Goal: Task Accomplishment & Management: Use online tool/utility

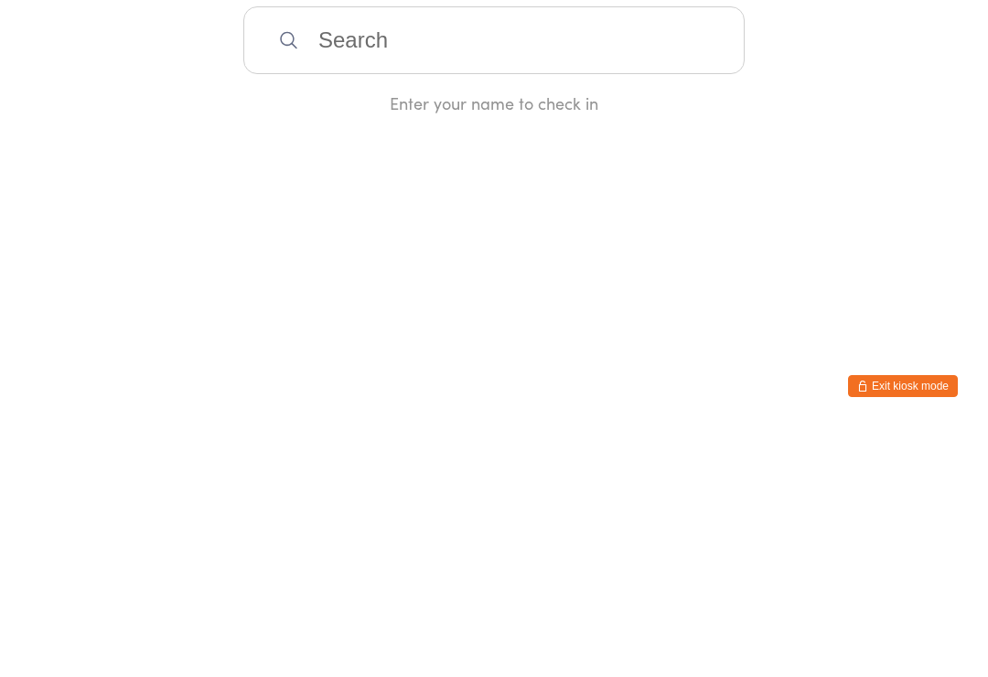
scroll to position [264, 0]
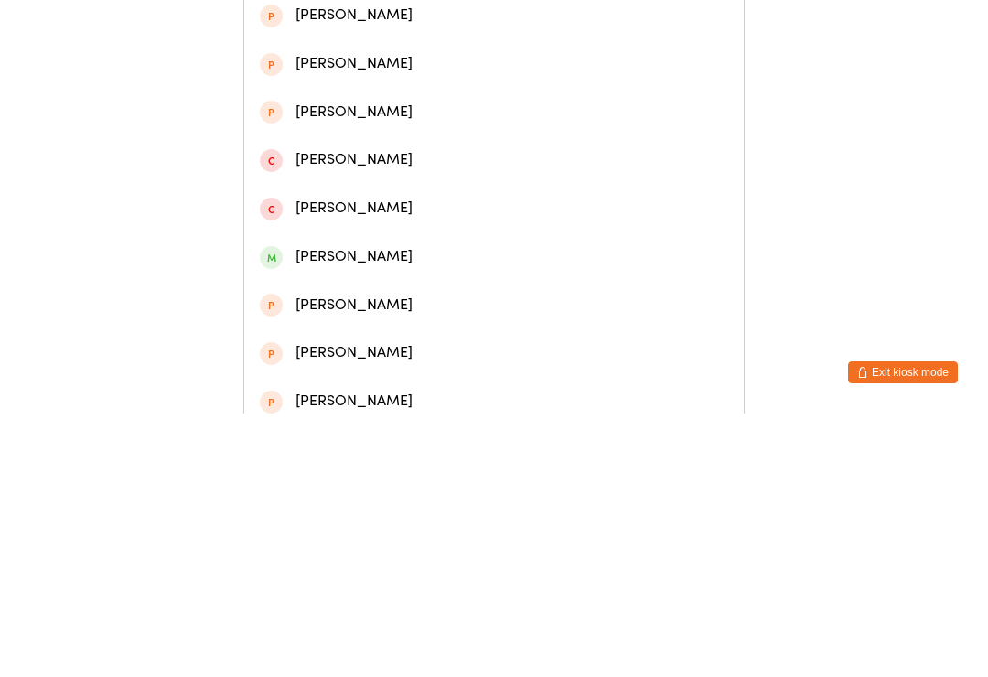
type input "[PERSON_NAME]"
click at [427, 88] on div "[PERSON_NAME]" at bounding box center [494, 85] width 468 height 25
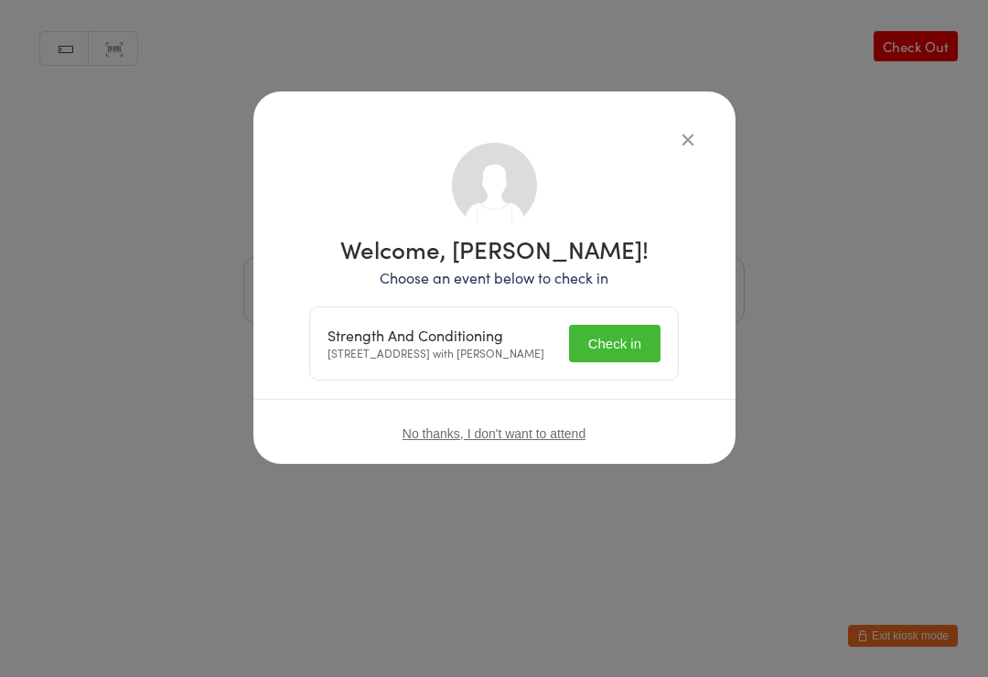
click at [634, 344] on button "Check in" at bounding box center [615, 344] width 92 height 38
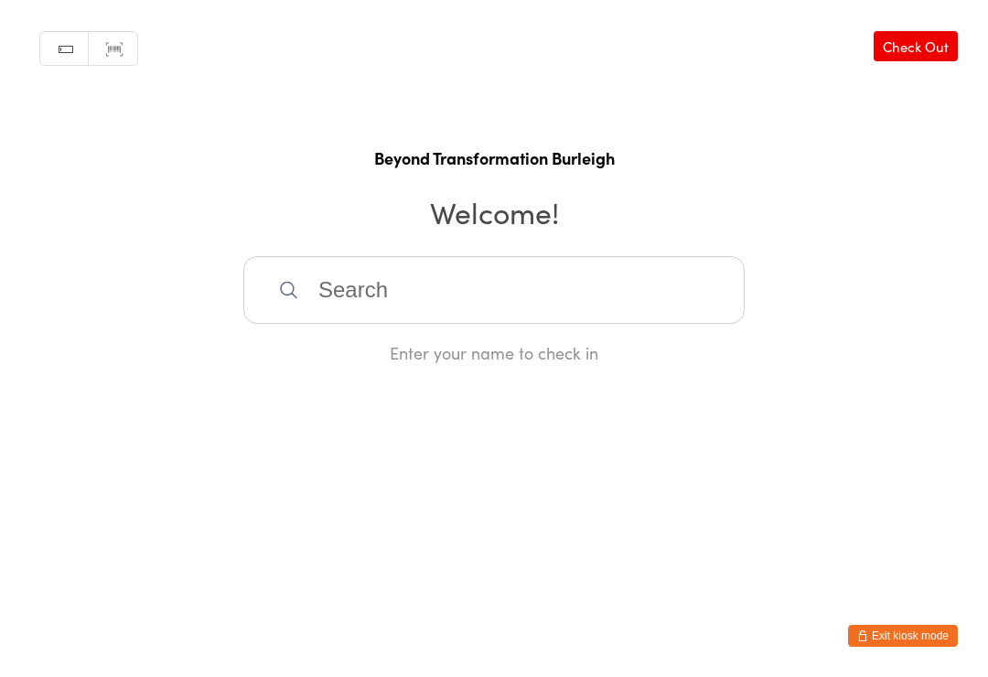
click at [539, 291] on input "search" at bounding box center [493, 290] width 501 height 68
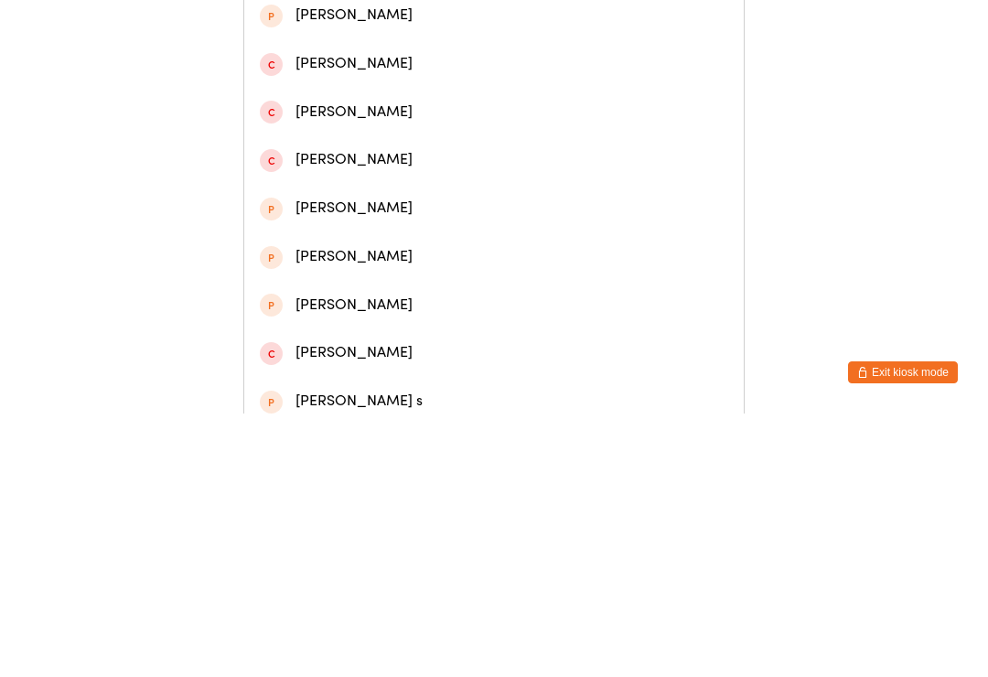
type input "[PERSON_NAME]"
click at [352, 146] on div "[PERSON_NAME]" at bounding box center [494, 134] width 468 height 25
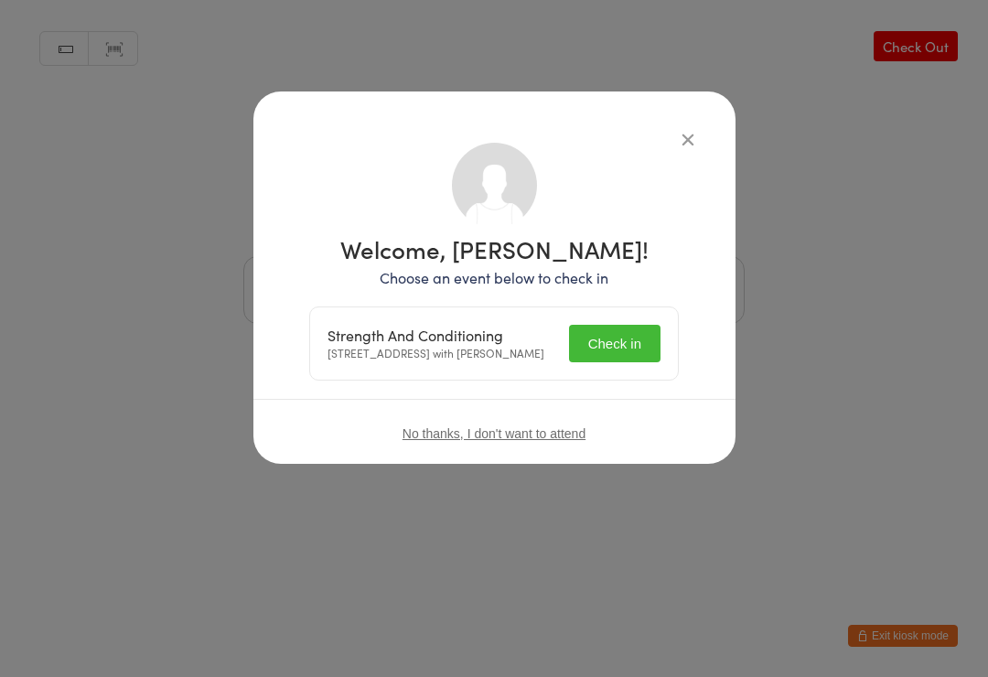
click at [608, 339] on button "Check in" at bounding box center [615, 344] width 92 height 38
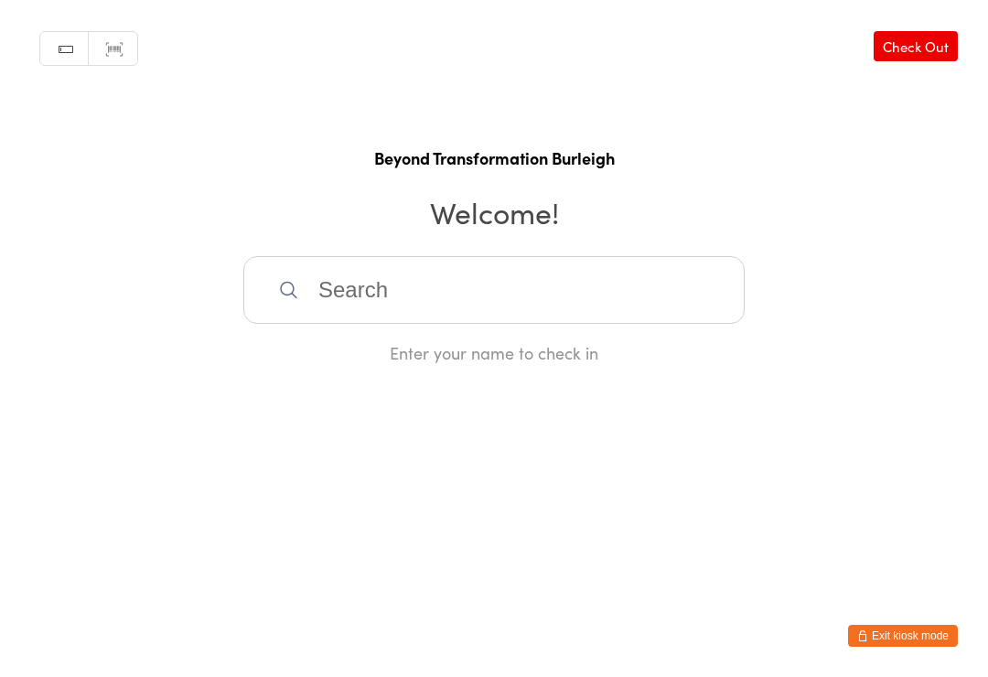
click at [449, 281] on input "search" at bounding box center [493, 290] width 501 height 68
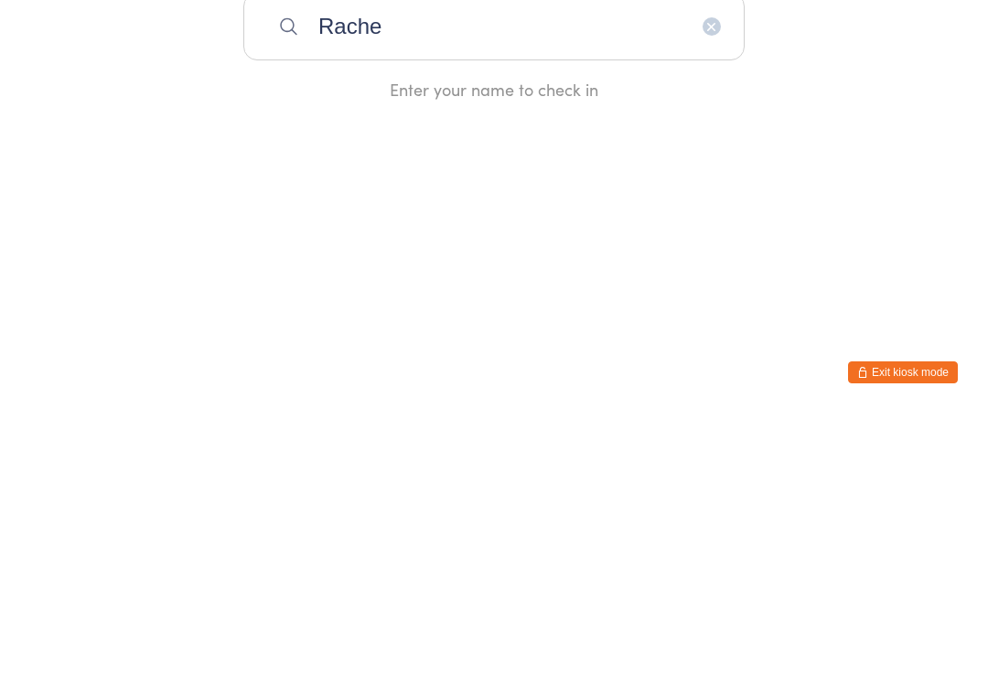
type input "[PERSON_NAME]"
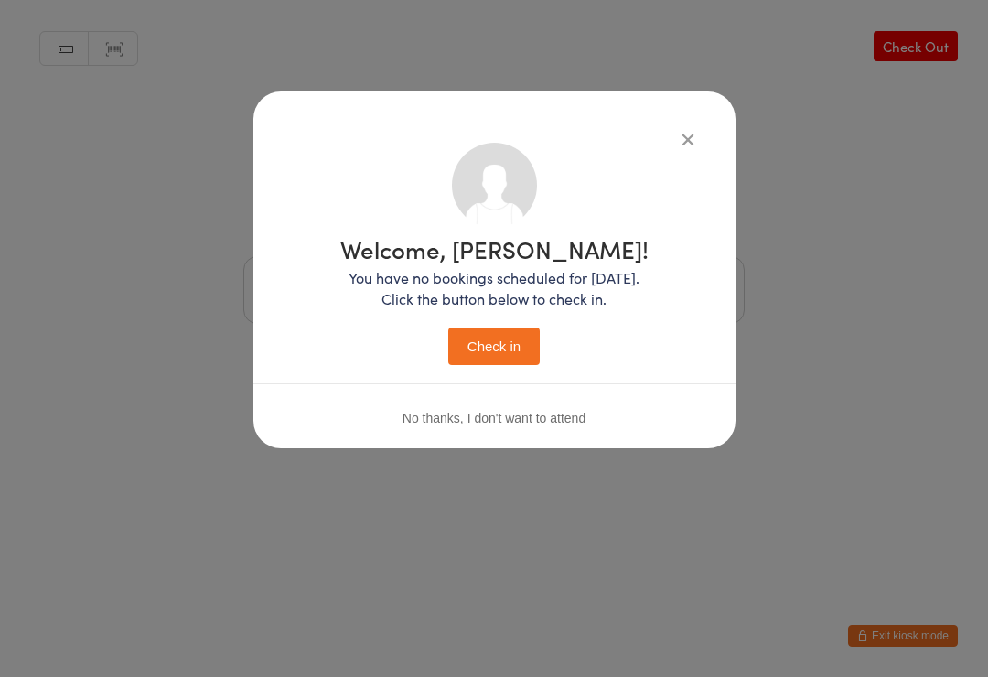
click at [365, 506] on div "Welcome, [PERSON_NAME]! You have no bookings scheduled for [DATE]. Click the bu…" at bounding box center [494, 338] width 988 height 677
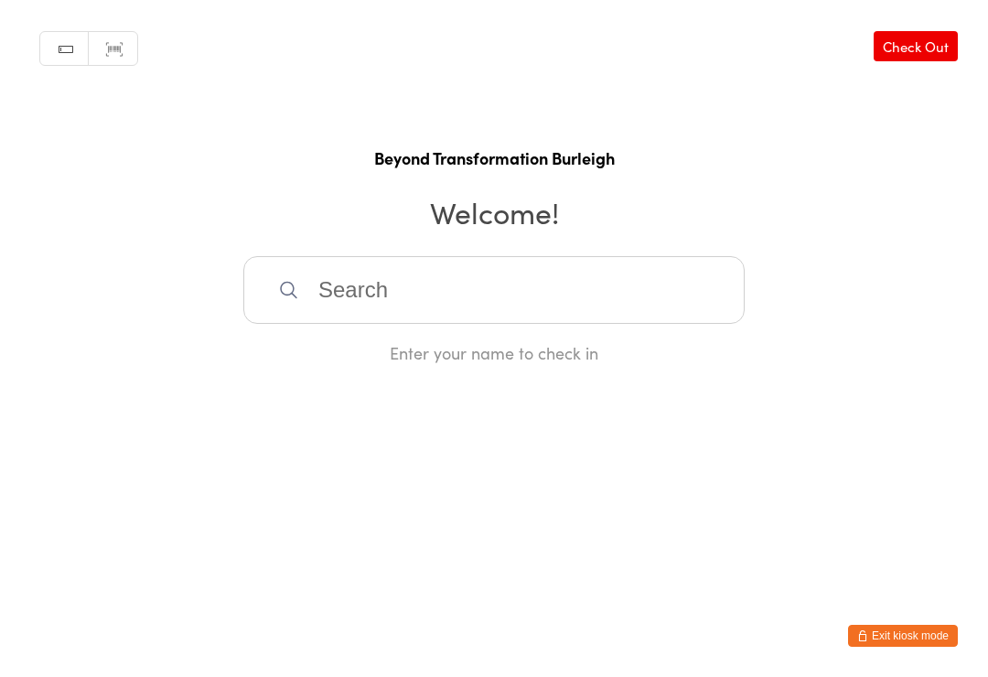
click at [452, 296] on input "search" at bounding box center [493, 290] width 501 height 68
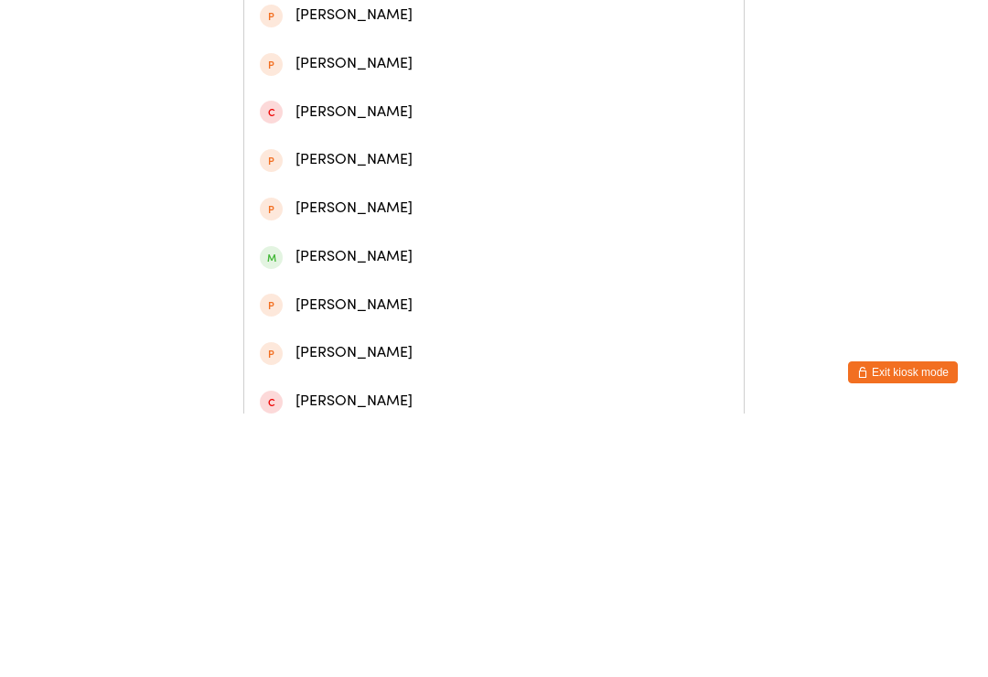
type input "[PERSON_NAME]"
click at [377, 242] on div "[PERSON_NAME]" at bounding box center [494, 230] width 468 height 25
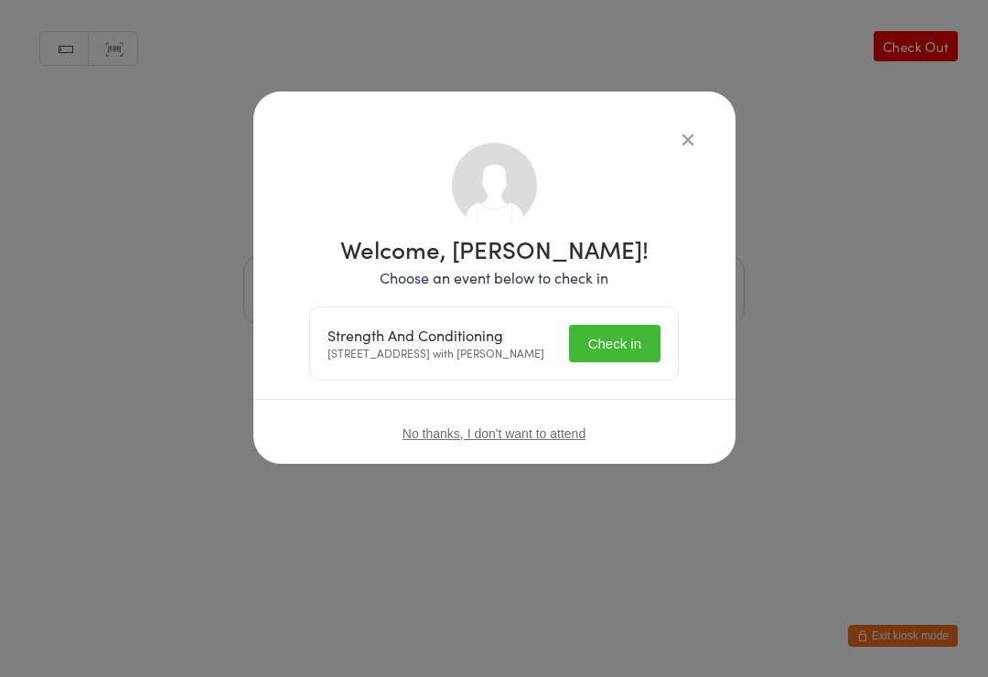
click at [597, 350] on button "Check in" at bounding box center [615, 344] width 92 height 38
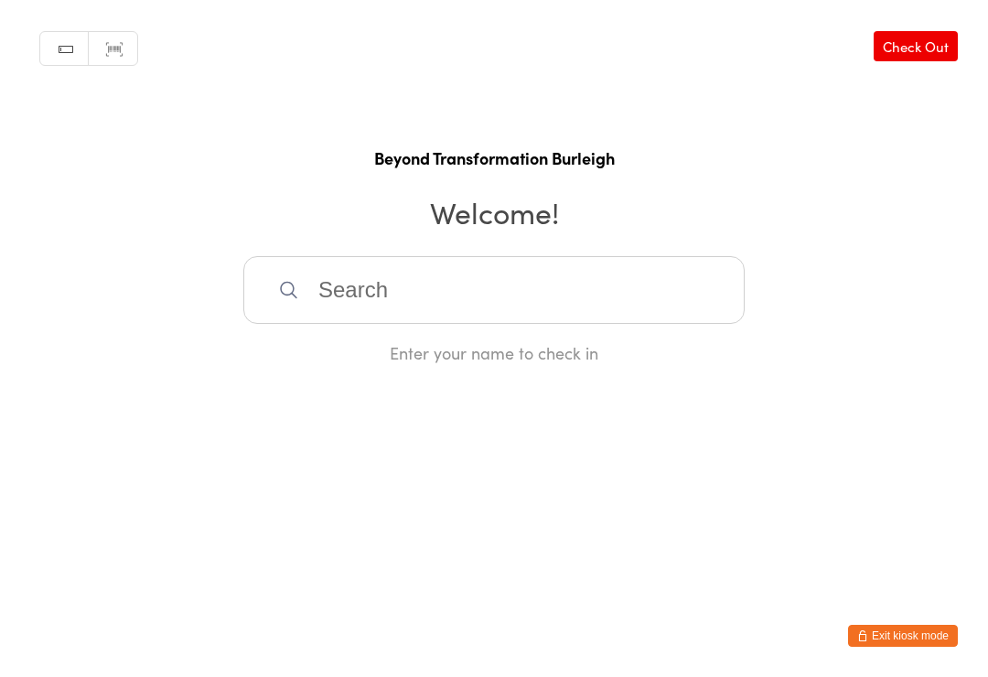
click at [515, 303] on input "search" at bounding box center [493, 290] width 501 height 68
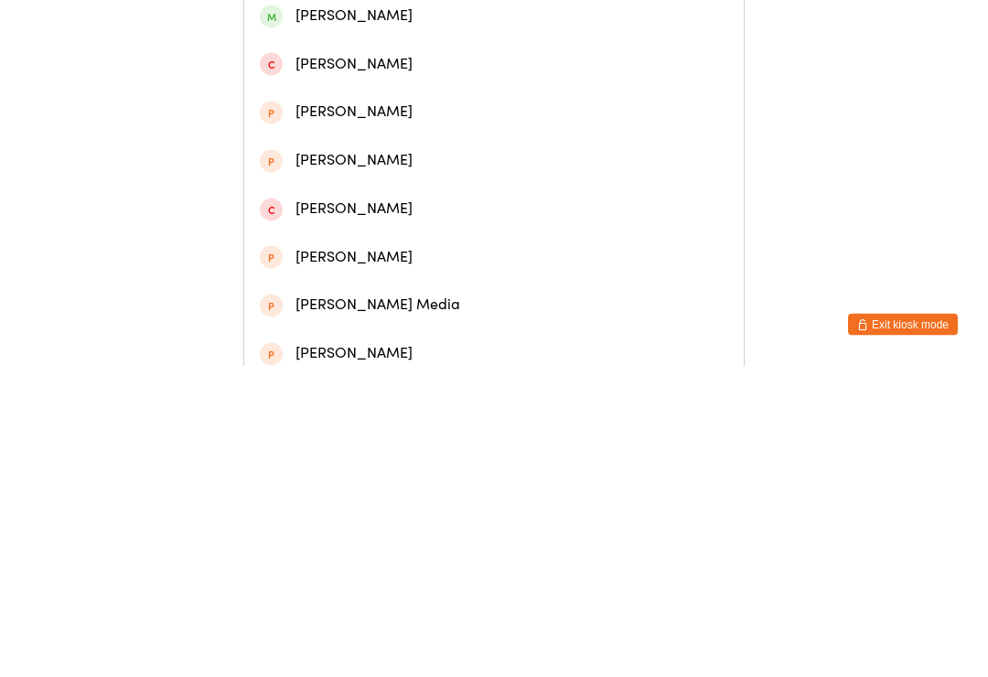
type input "[PERSON_NAME]"
click at [382, 315] on div "[PERSON_NAME]" at bounding box center [494, 327] width 468 height 25
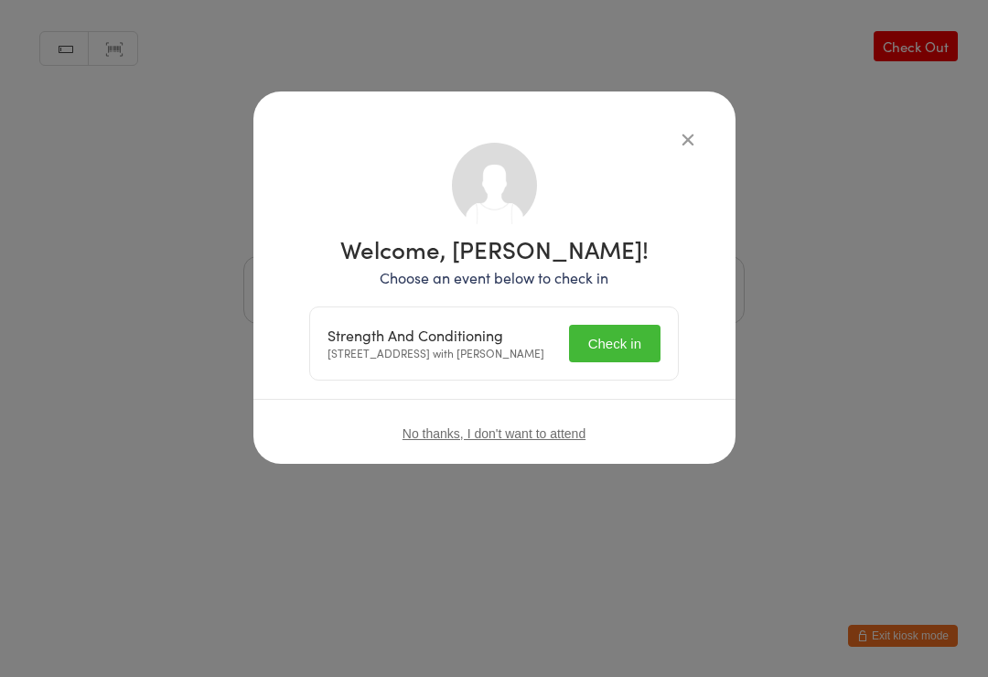
click at [626, 341] on button "Check in" at bounding box center [615, 344] width 92 height 38
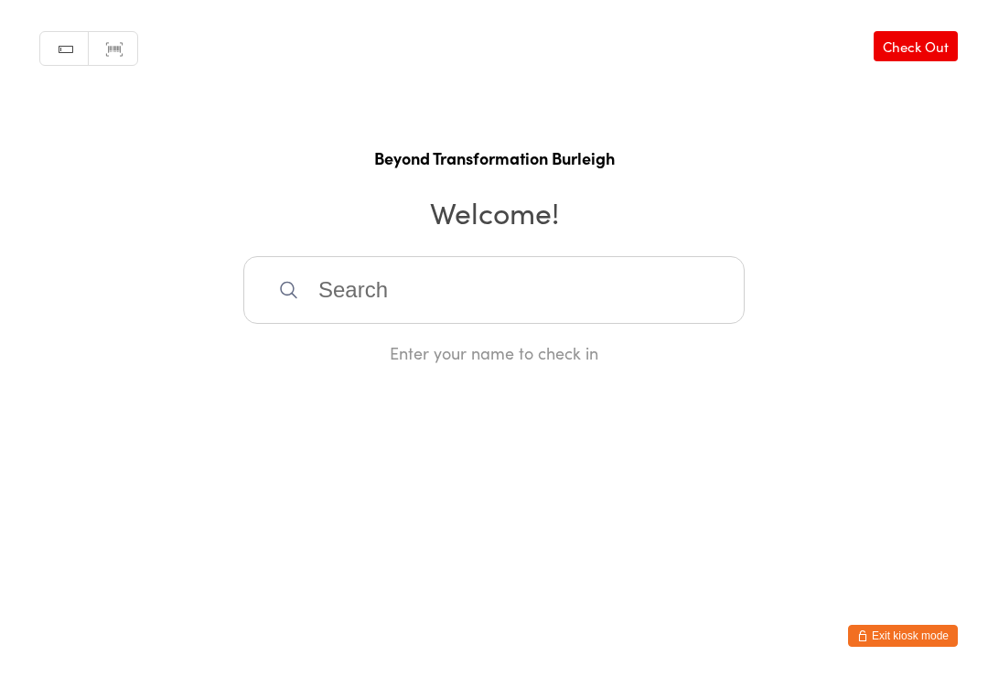
click at [608, 304] on input "search" at bounding box center [493, 290] width 501 height 68
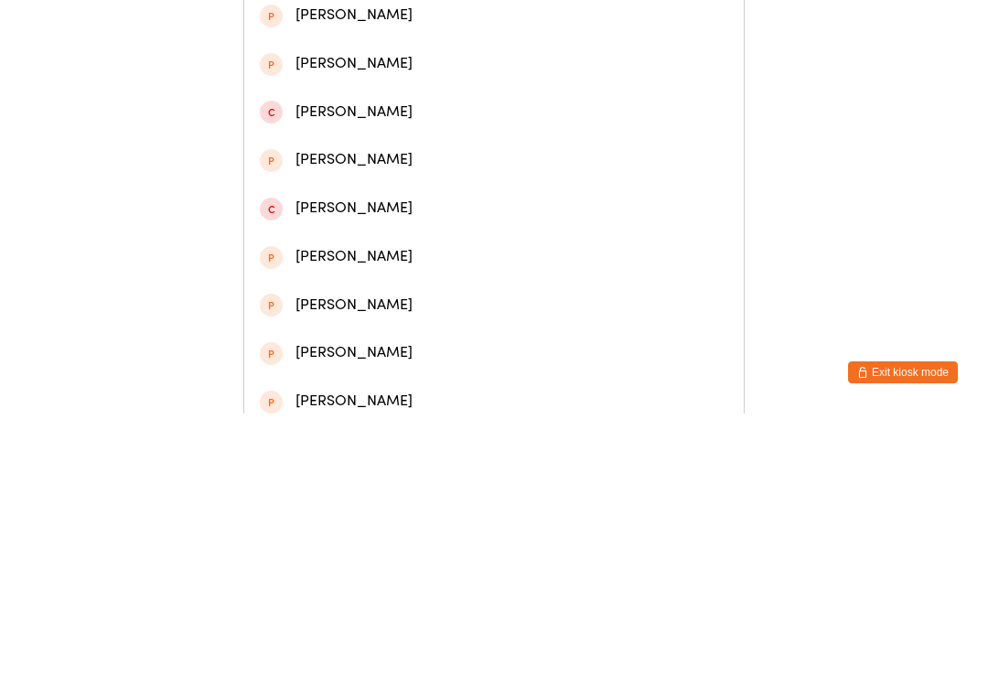
type input "[PERSON_NAME]"
click at [473, 93] on div "[PERSON_NAME]" at bounding box center [494, 85] width 468 height 25
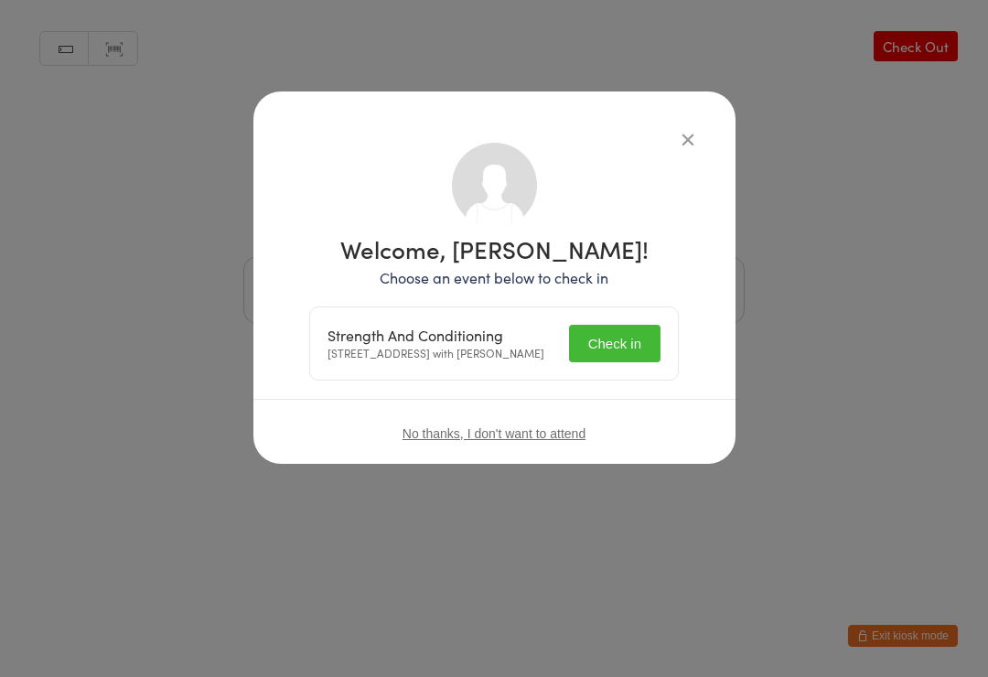
click at [631, 354] on button "Check in" at bounding box center [615, 344] width 92 height 38
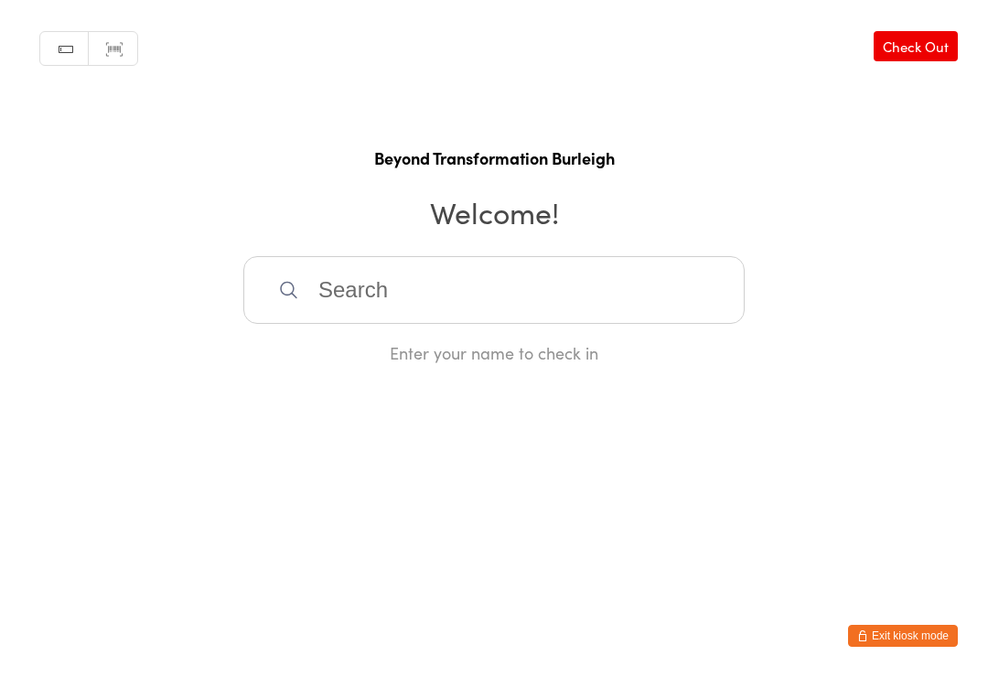
click at [390, 300] on input "search" at bounding box center [493, 290] width 501 height 68
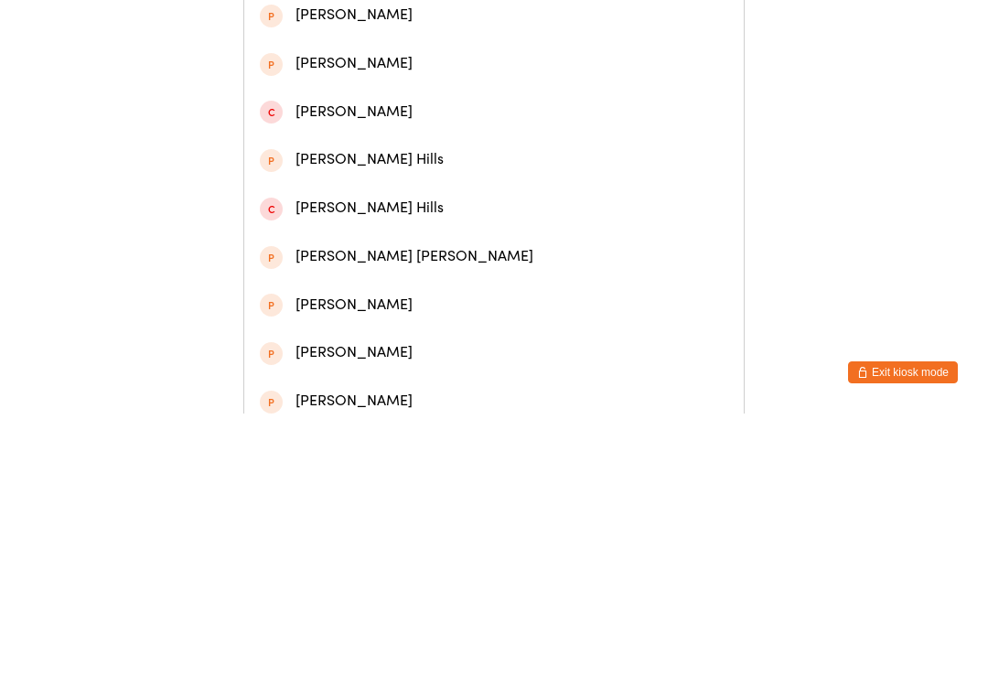
type input "[PERSON_NAME]"
click at [428, 109] on div "[PERSON_NAME]" at bounding box center [494, 85] width 500 height 48
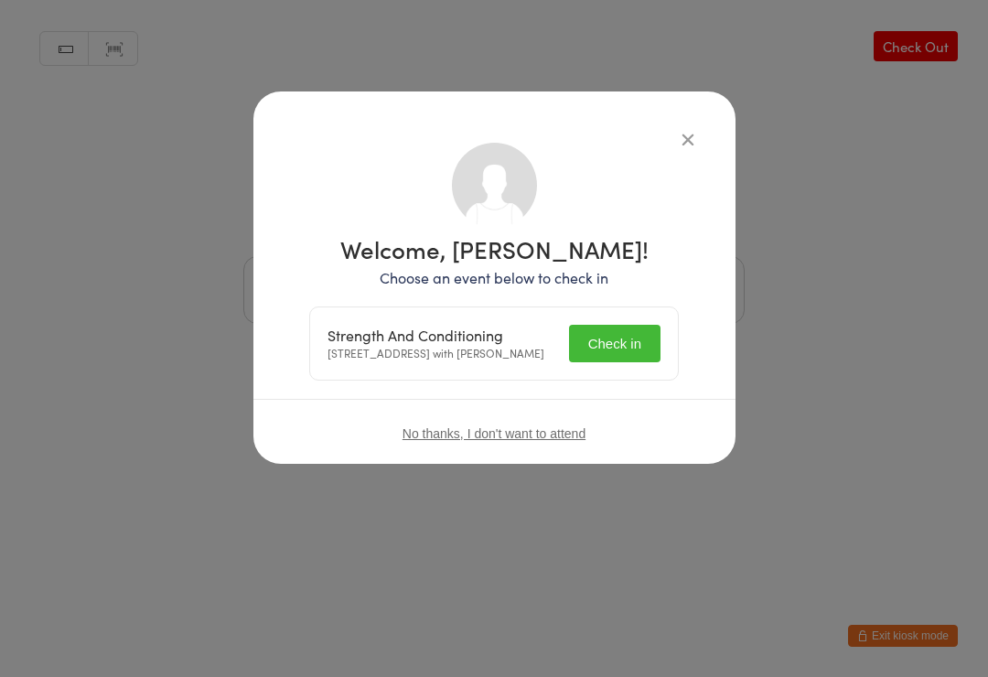
click at [621, 322] on div "Strength And Conditioning [STREET_ADDRESS] with [PERSON_NAME] Check in" at bounding box center [494, 343] width 368 height 72
click at [612, 358] on button "Check in" at bounding box center [615, 344] width 92 height 38
